Goal: Information Seeking & Learning: Understand process/instructions

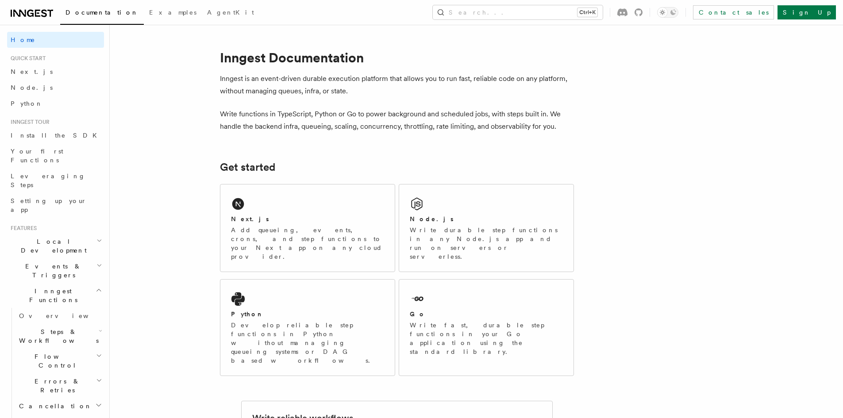
click at [264, 205] on div "Next.js Add queueing, events, crons, and step functions to your Next app on any…" at bounding box center [307, 228] width 174 height 87
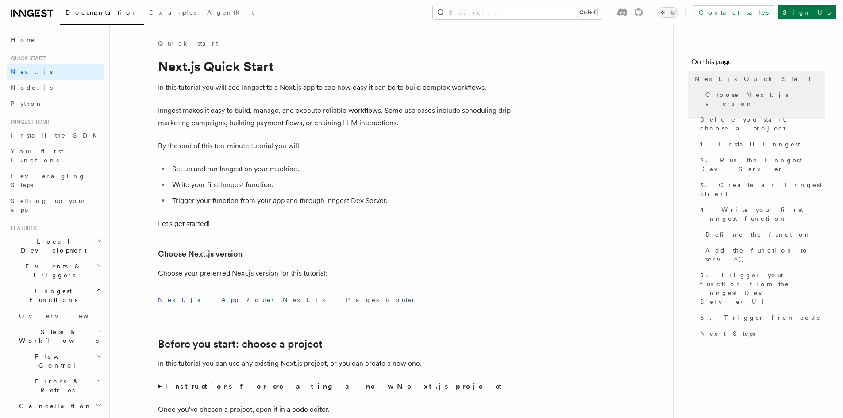
click at [676, 14] on icon "Toggle dark mode" at bounding box center [674, 12] width 6 height 6
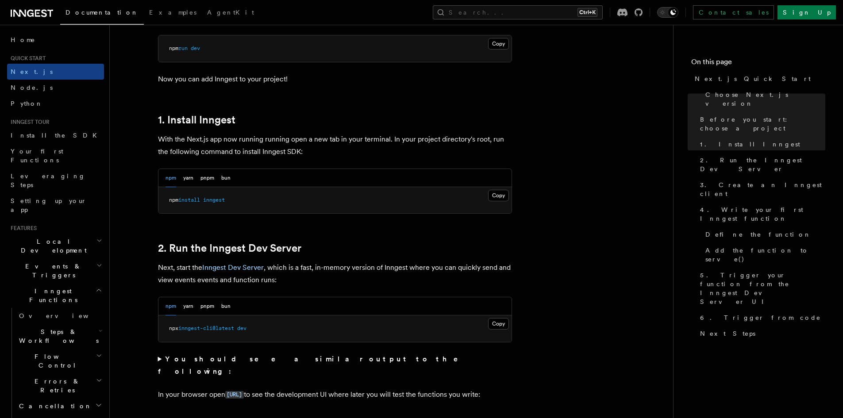
scroll to position [443, 0]
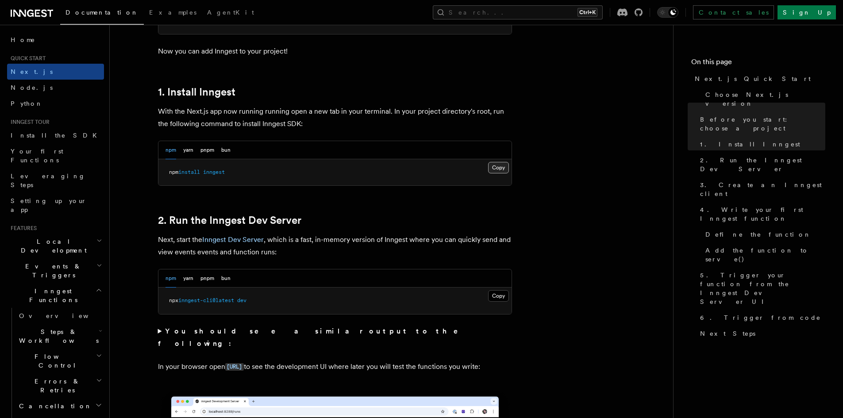
click at [496, 172] on button "Copy Copied" at bounding box center [498, 168] width 21 height 12
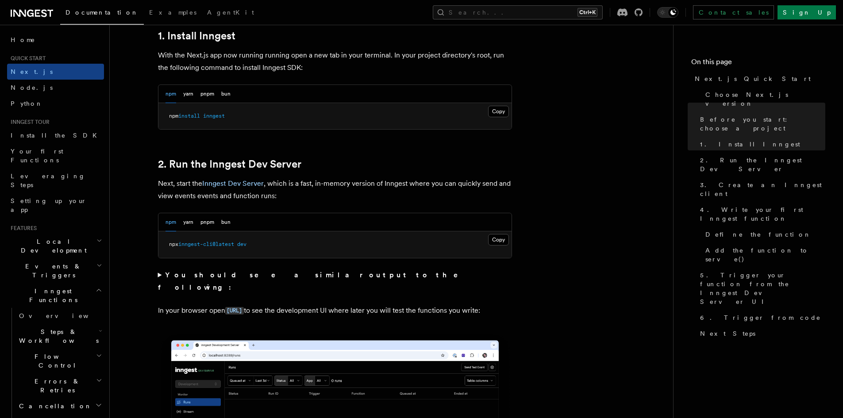
scroll to position [531, 0]
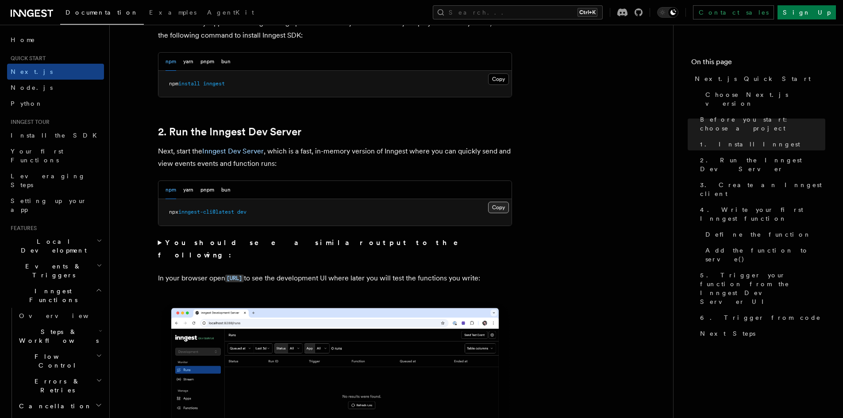
click at [498, 210] on button "Copy Copied" at bounding box center [498, 208] width 21 height 12
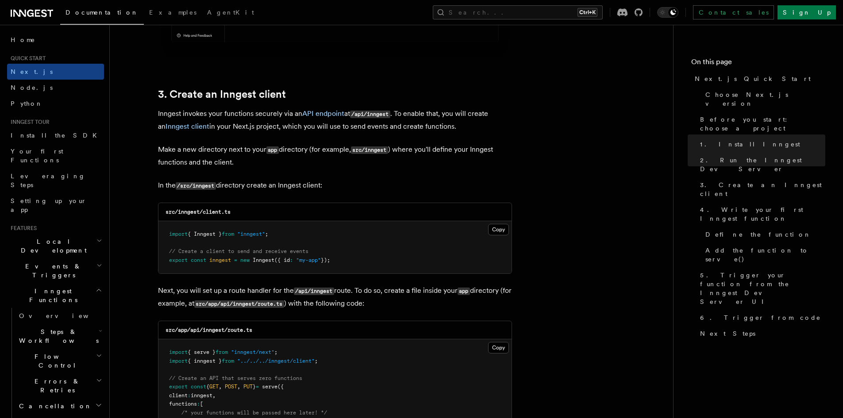
scroll to position [1018, 0]
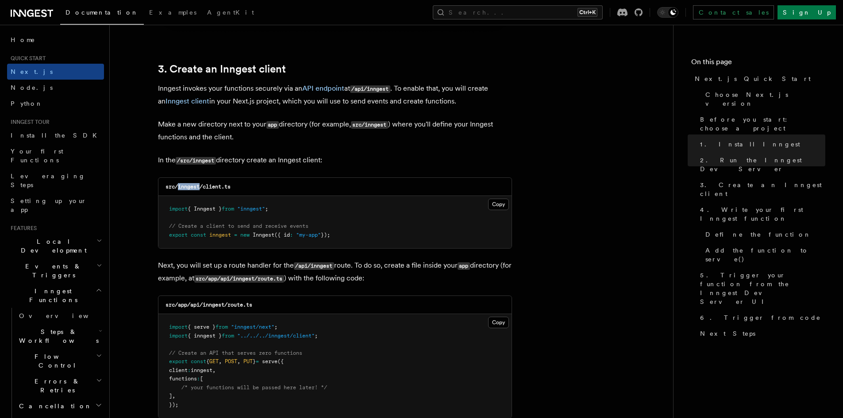
drag, startPoint x: 178, startPoint y: 187, endPoint x: 200, endPoint y: 190, distance: 22.9
click at [200, 190] on h3 "src/inngest/client.ts" at bounding box center [198, 186] width 65 height 7
copy code "inngest"
drag, startPoint x: 234, startPoint y: 189, endPoint x: 204, endPoint y: 188, distance: 30.1
click at [204, 188] on div "src/inngest/client.ts" at bounding box center [334, 187] width 353 height 18
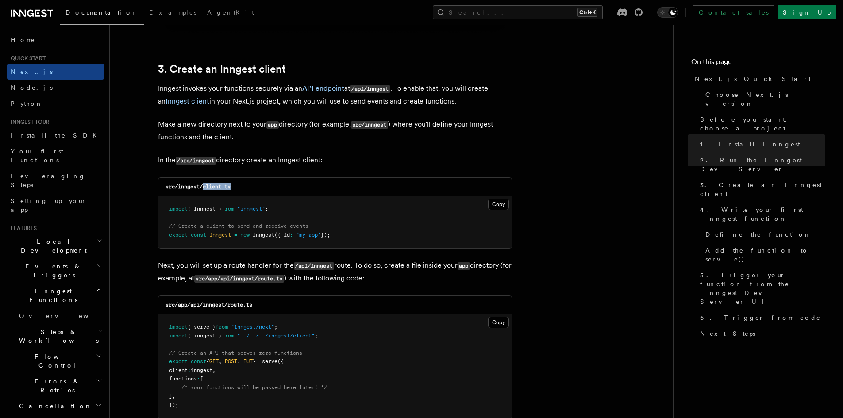
copy code "client.ts"
drag, startPoint x: 137, startPoint y: 212, endPoint x: 179, endPoint y: 214, distance: 42.1
click at [494, 206] on button "Copy Copied" at bounding box center [498, 205] width 21 height 12
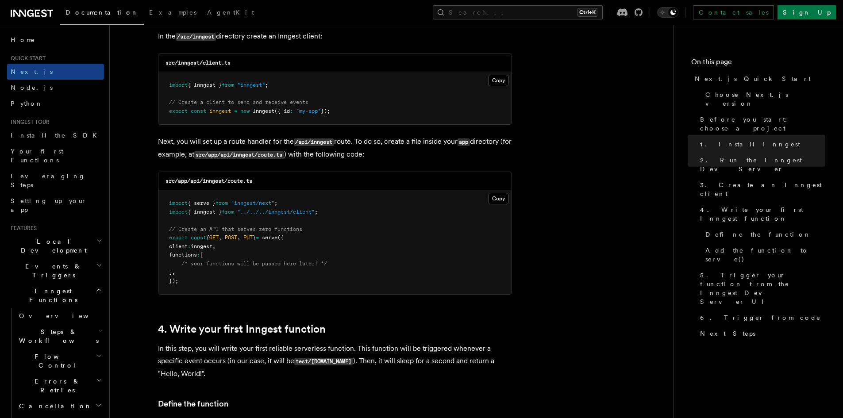
scroll to position [1151, 0]
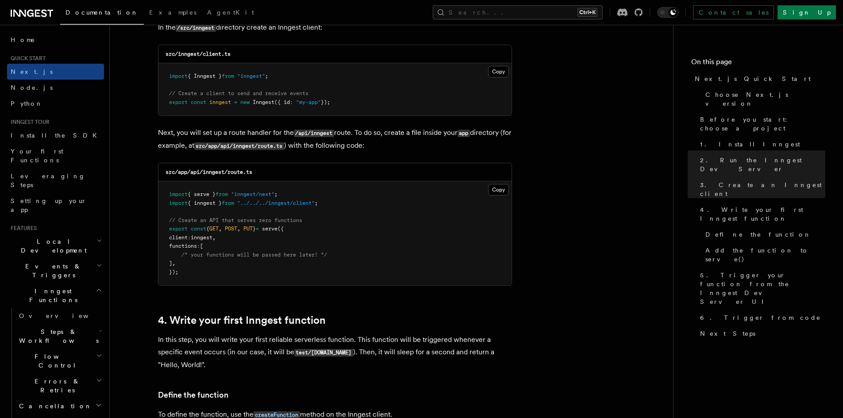
click at [191, 174] on code "src/app/api/inngest/route.ts" at bounding box center [209, 172] width 87 height 6
drag, startPoint x: 204, startPoint y: 171, endPoint x: 225, endPoint y: 173, distance: 21.4
click at [225, 173] on code "src/app/api/inngest/route.ts" at bounding box center [209, 172] width 87 height 6
copy code "inngest"
drag, startPoint x: 230, startPoint y: 173, endPoint x: 257, endPoint y: 171, distance: 27.0
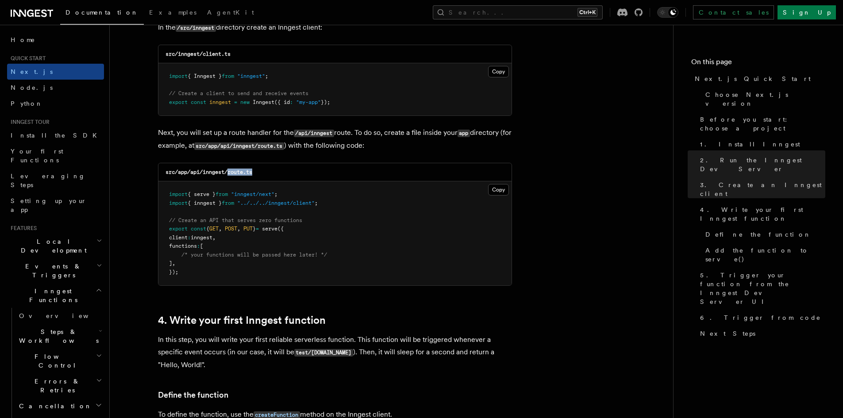
click at [257, 171] on div "src/app/api/inngest/route.ts" at bounding box center [334, 172] width 353 height 18
copy code "route.ts"
click at [229, 214] on pre "import { serve } from "inngest/next" ; import { inngest } from "../../../innges…" at bounding box center [334, 233] width 353 height 104
click at [501, 190] on button "Copy Copied" at bounding box center [498, 190] width 21 height 12
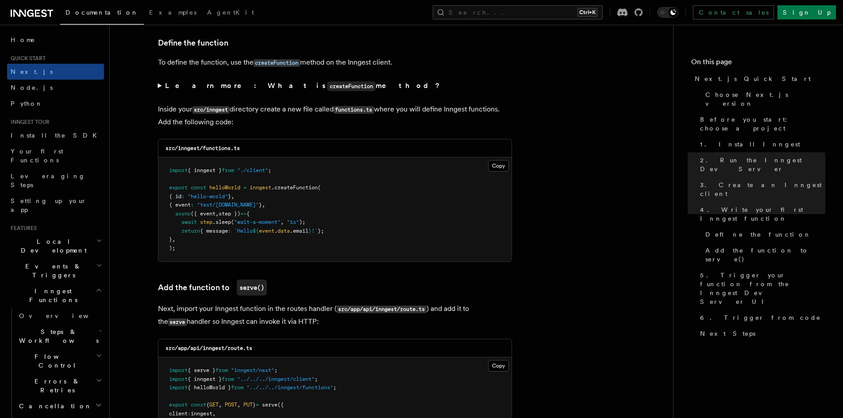
scroll to position [1505, 0]
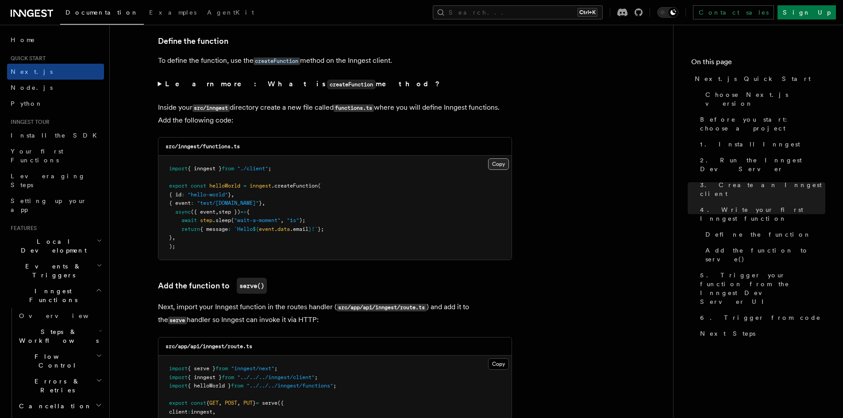
click at [499, 165] on button "Copy Copied" at bounding box center [498, 164] width 21 height 12
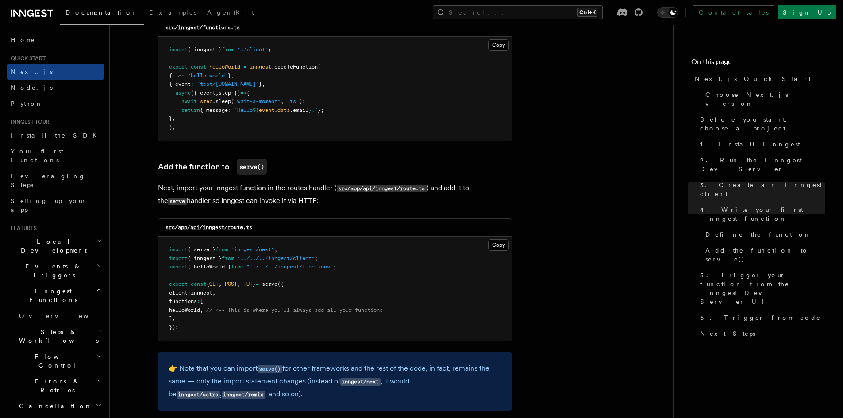
scroll to position [1682, 0]
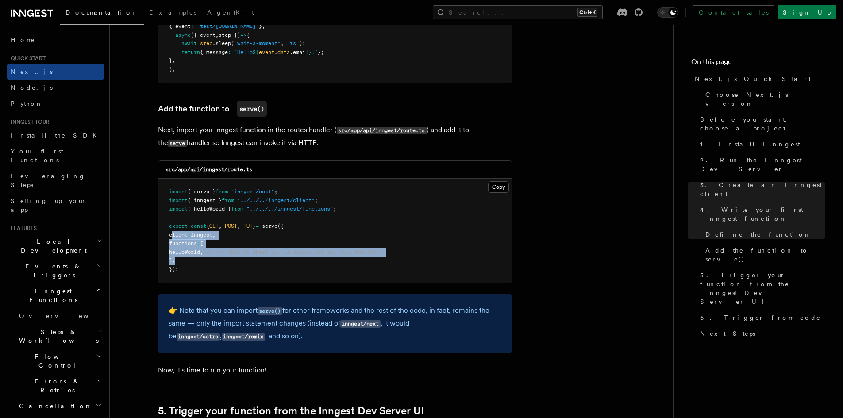
drag, startPoint x: 171, startPoint y: 235, endPoint x: 207, endPoint y: 262, distance: 45.2
click at [207, 262] on pre "import { serve } from "inngest/next" ; import { inngest } from "../../../innges…" at bounding box center [334, 231] width 353 height 104
copy code "client : inngest , functions : [ helloWorld , // <-- This is where you'll alway…"
